Goal: Transaction & Acquisition: Book appointment/travel/reservation

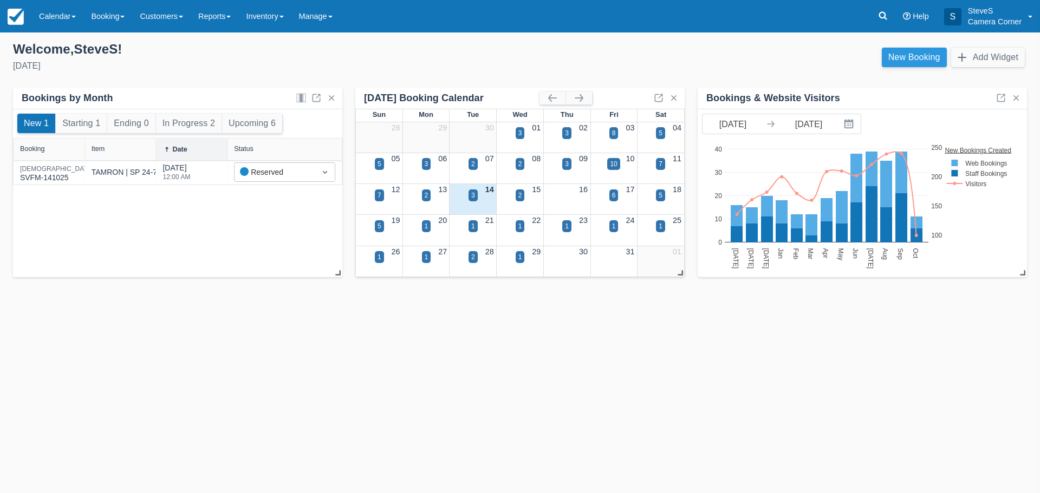
click at [903, 57] on link "New Booking" at bounding box center [914, 57] width 65 height 19
click at [614, 199] on div "6" at bounding box center [614, 196] width 4 height 10
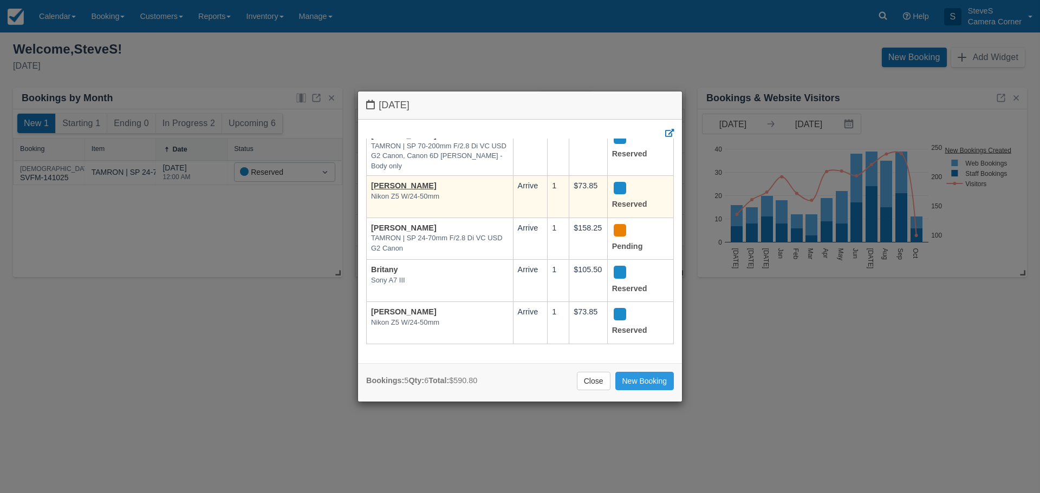
scroll to position [53, 0]
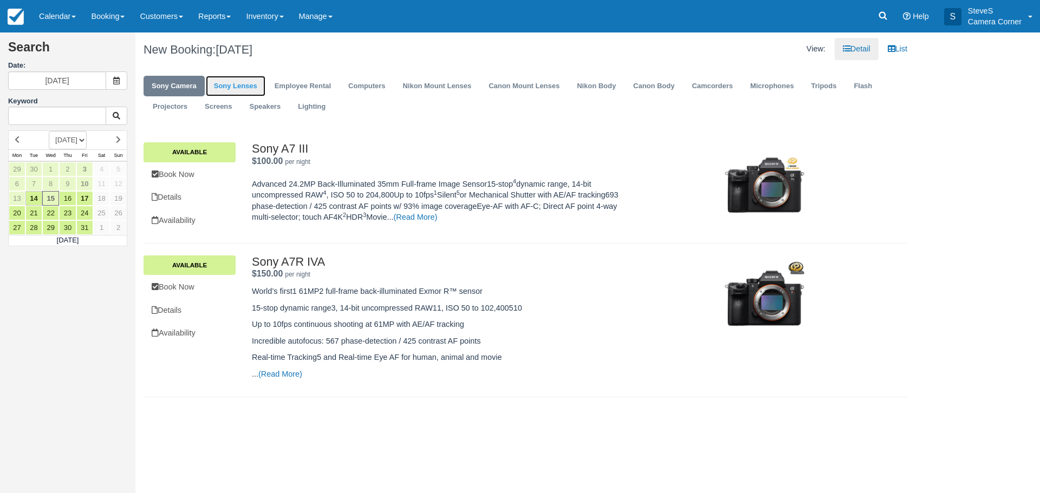
click at [225, 81] on link "Sony Lenses" at bounding box center [236, 86] width 60 height 21
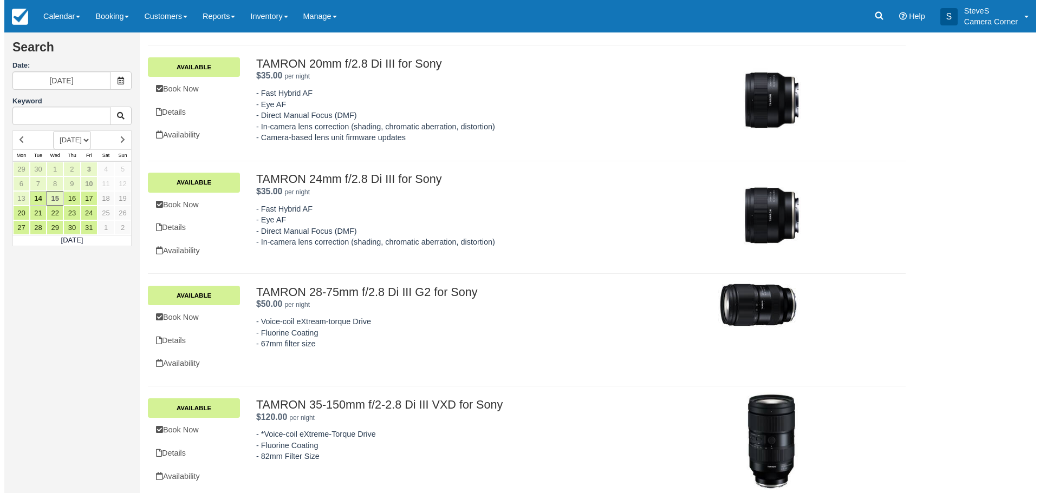
scroll to position [433, 0]
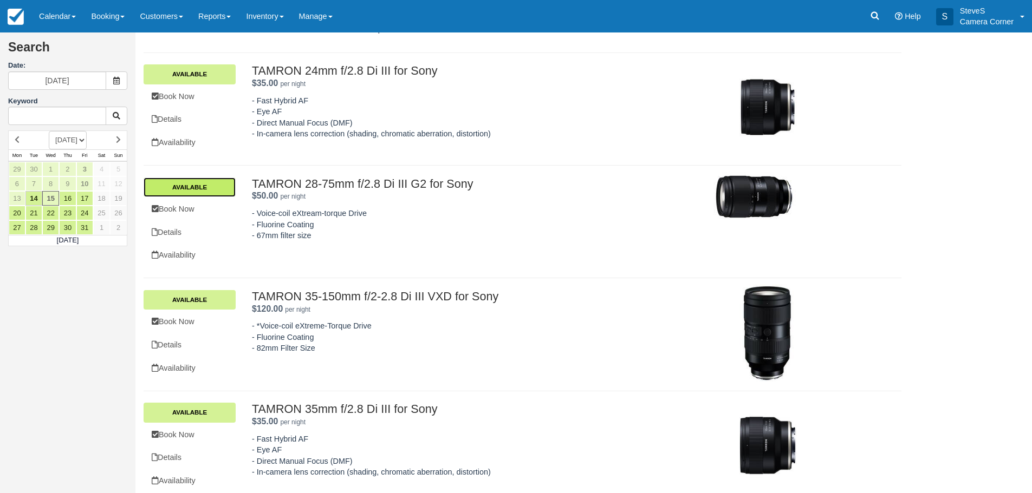
click at [205, 185] on link "Available" at bounding box center [190, 187] width 92 height 19
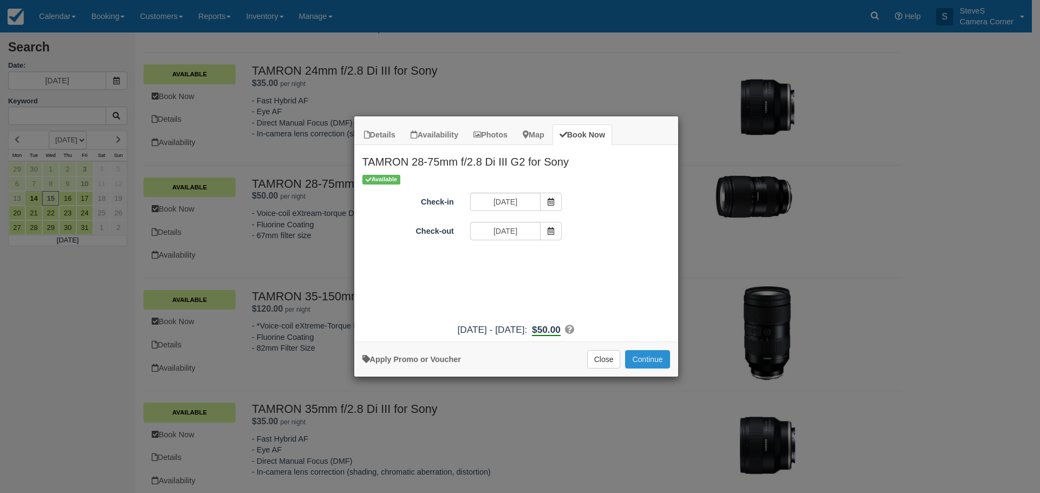
drag, startPoint x: 650, startPoint y: 346, endPoint x: 648, endPoint y: 355, distance: 9.5
click at [650, 346] on div "Apply Promo or Voucher Close Continue Searching..." at bounding box center [516, 359] width 324 height 35
click at [648, 361] on button "Continue" at bounding box center [647, 359] width 44 height 18
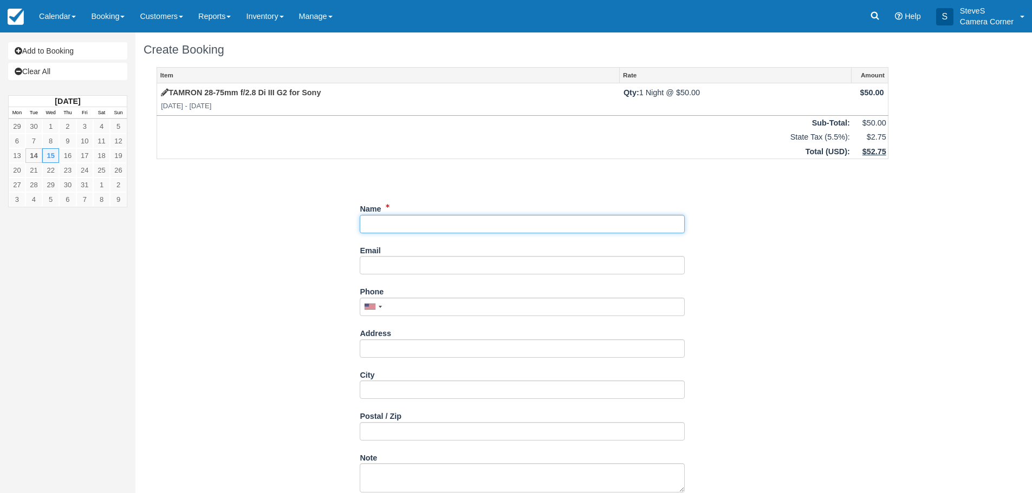
click at [428, 221] on input "Name" at bounding box center [522, 224] width 325 height 18
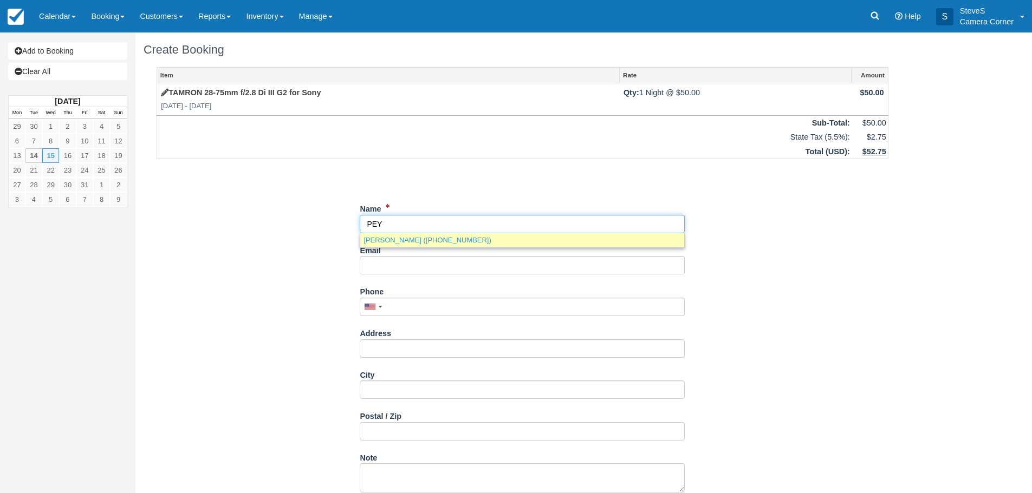
click at [402, 240] on link "Peyton Coughlin (+19202176318)" at bounding box center [522, 240] width 324 height 14
type input "Peyton Coughlin"
type input "+19202176318"
type input "1624 Drusillas way"
type input "GREEN BAY"
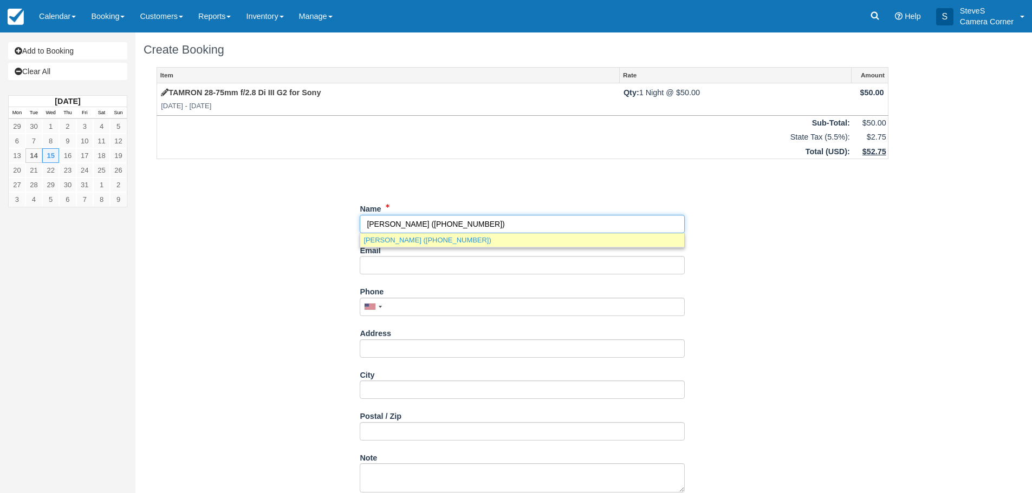
type input "WI 54313"
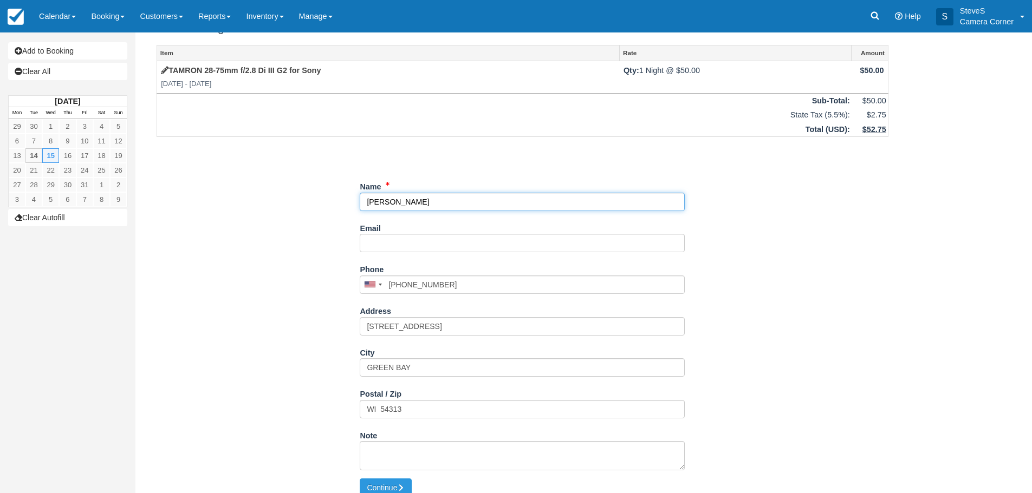
scroll to position [34, 0]
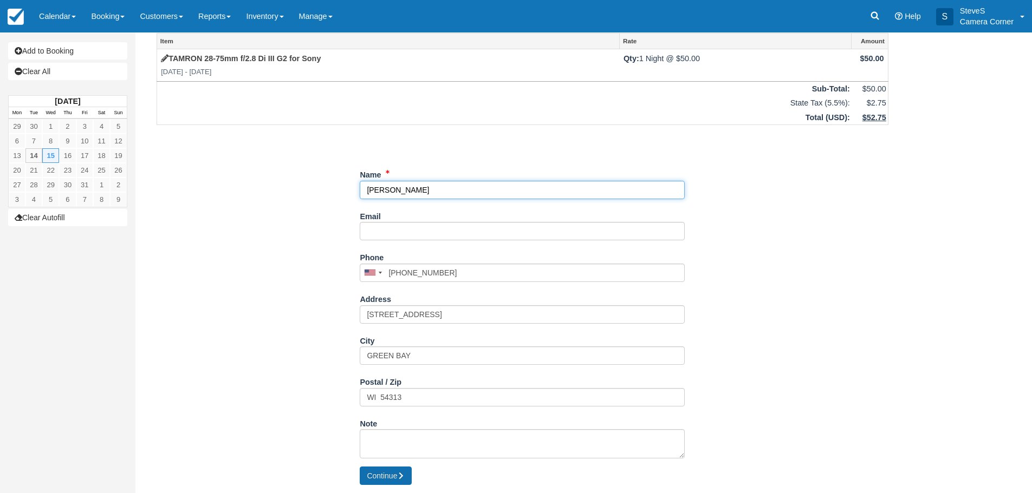
type input "Peyton Coughlin"
click at [391, 470] on button "Continue" at bounding box center [386, 476] width 52 height 18
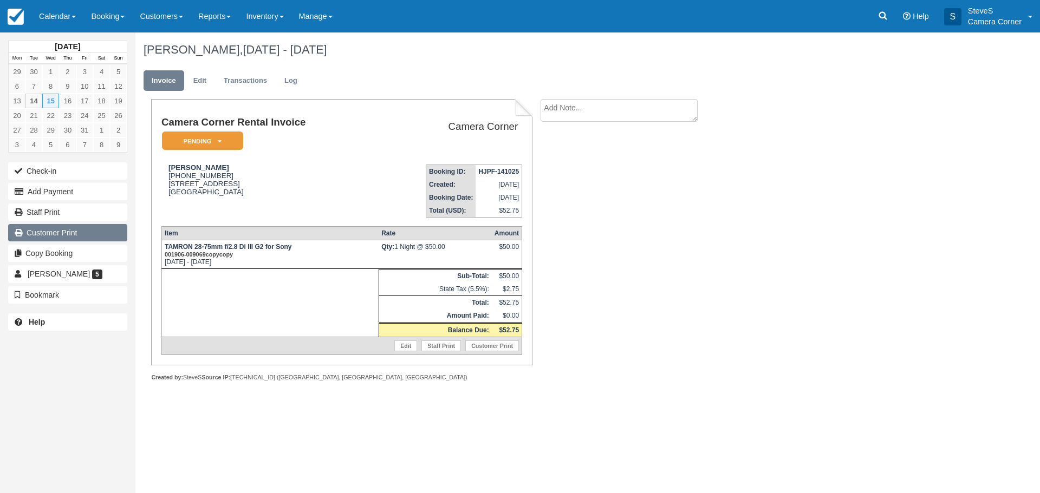
click at [60, 229] on link "Customer Print" at bounding box center [67, 232] width 119 height 17
